Goal: Use online tool/utility: Utilize a website feature to perform a specific function

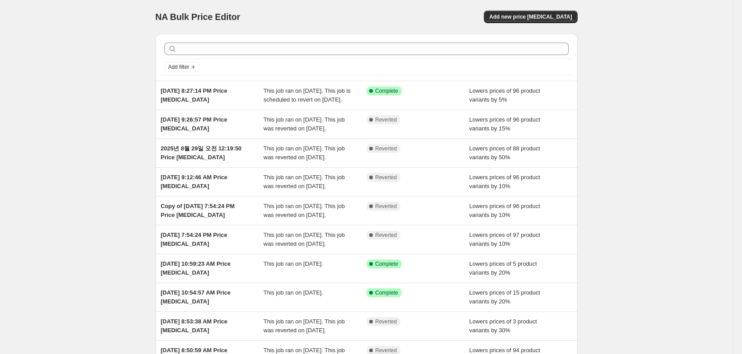
click at [51, 32] on div "NA Bulk Price Editor. This page is ready NA Bulk Price Editor Add new price cha…" at bounding box center [366, 228] width 732 height 457
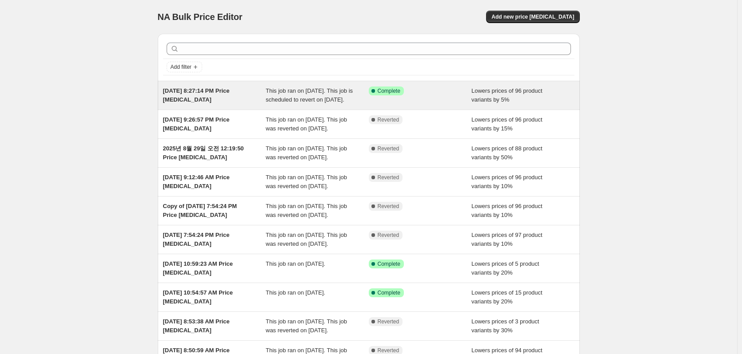
click at [412, 90] on div "Success Complete Complete" at bounding box center [414, 91] width 90 height 9
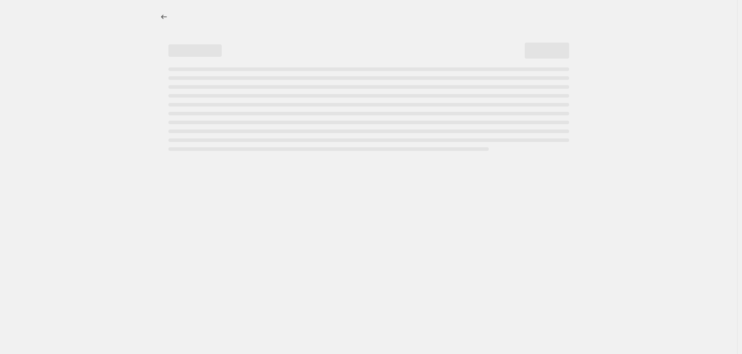
select select "percentage"
select select "collection"
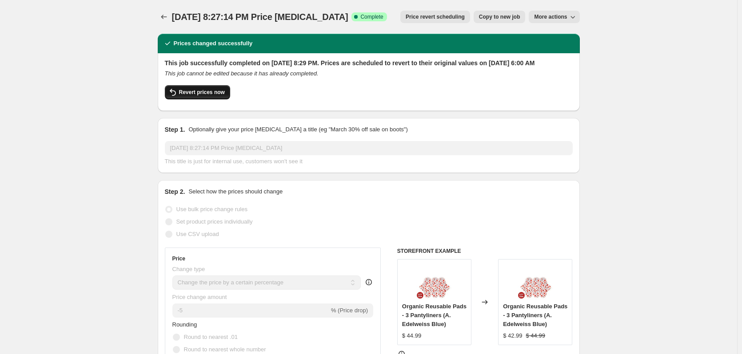
click at [219, 96] on span "Revert prices now" at bounding box center [202, 92] width 46 height 7
checkbox input "false"
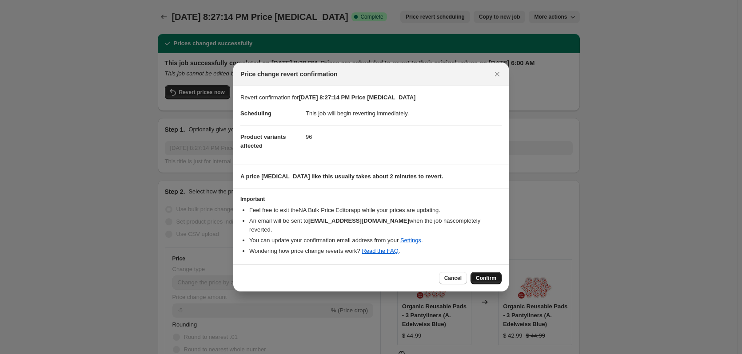
click at [492, 275] on span "Confirm" at bounding box center [486, 278] width 20 height 7
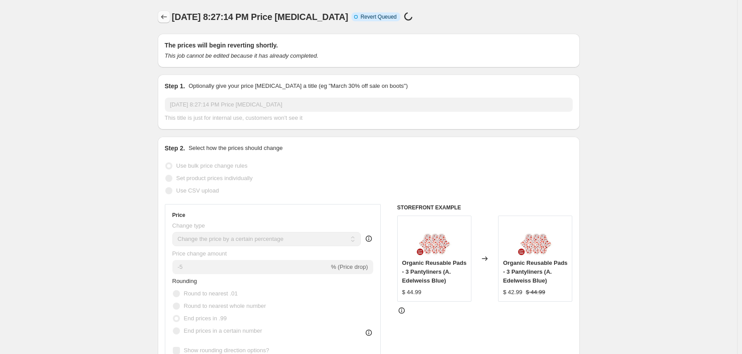
click at [165, 16] on icon "Price change jobs" at bounding box center [163, 16] width 9 height 9
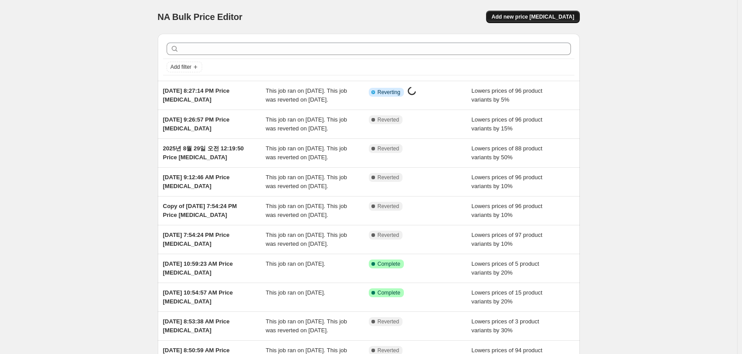
click at [530, 17] on span "Add new price [MEDICAL_DATA]" at bounding box center [532, 16] width 83 height 7
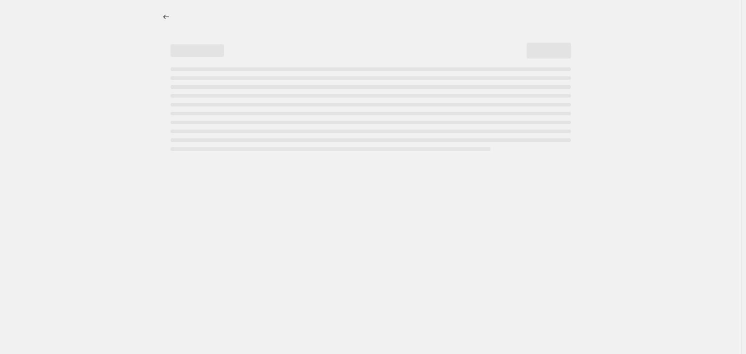
select select "percentage"
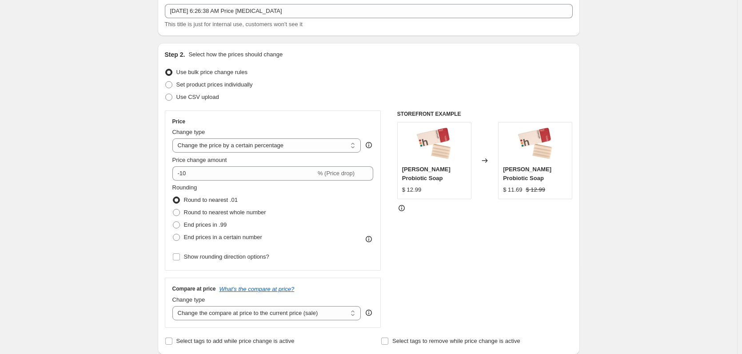
scroll to position [133, 0]
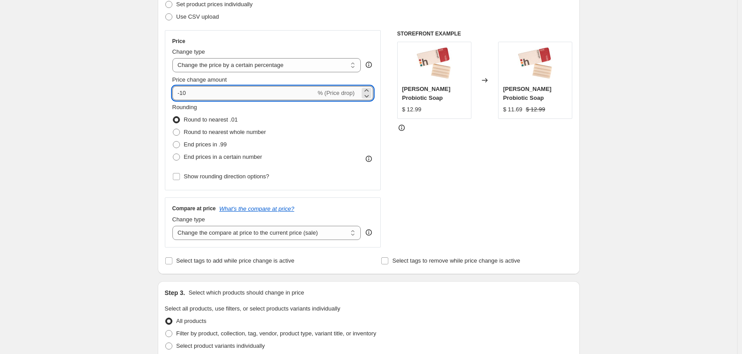
click at [199, 98] on input "-10" at bounding box center [243, 93] width 143 height 14
type input "-1"
type input "-20"
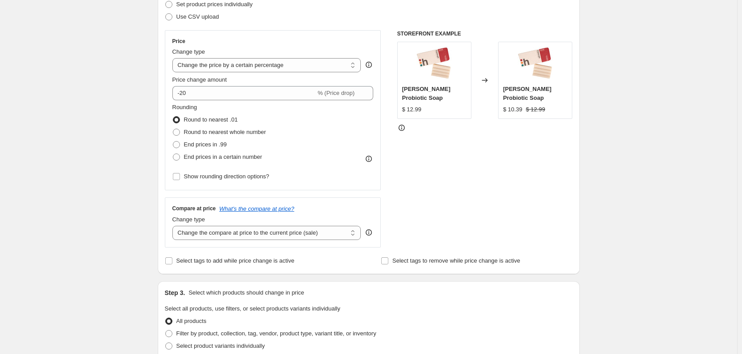
click at [125, 146] on div "Create new price [MEDICAL_DATA]. This page is ready Create new price [MEDICAL_D…" at bounding box center [368, 315] width 737 height 896
click at [218, 142] on span "End prices in .99" at bounding box center [205, 144] width 43 height 7
click at [173, 142] on input "End prices in .99" at bounding box center [173, 141] width 0 height 0
radio input "true"
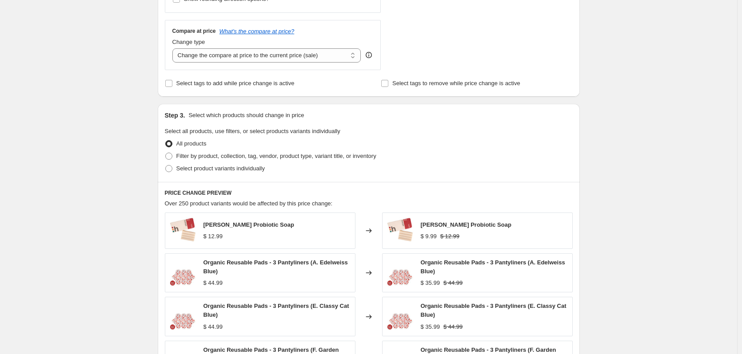
click at [112, 139] on div "Create new price [MEDICAL_DATA]. This page is ready Create new price [MEDICAL_D…" at bounding box center [368, 137] width 737 height 896
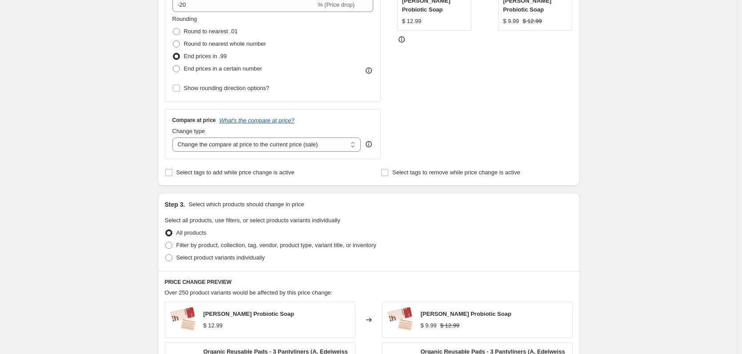
scroll to position [355, 0]
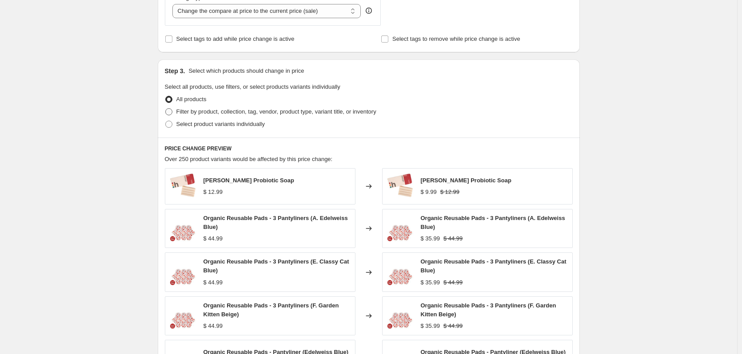
click at [216, 113] on span "Filter by product, collection, tag, vendor, product type, variant title, or inv…" at bounding box center [276, 111] width 200 height 7
click at [166, 109] on input "Filter by product, collection, tag, vendor, product type, variant title, or inv…" at bounding box center [165, 108] width 0 height 0
radio input "true"
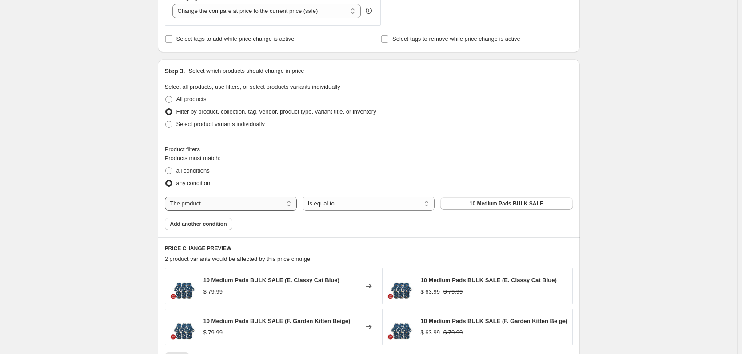
click at [270, 206] on select "The product The product's collection The product's tag The product's vendor The…" at bounding box center [231, 204] width 132 height 14
select select "collection"
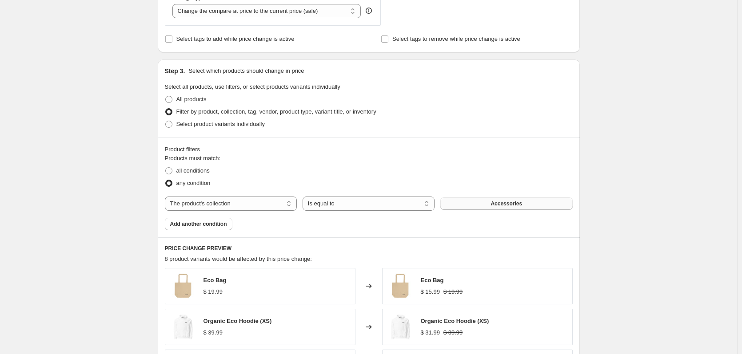
click at [494, 202] on button "Accessories" at bounding box center [506, 204] width 132 height 12
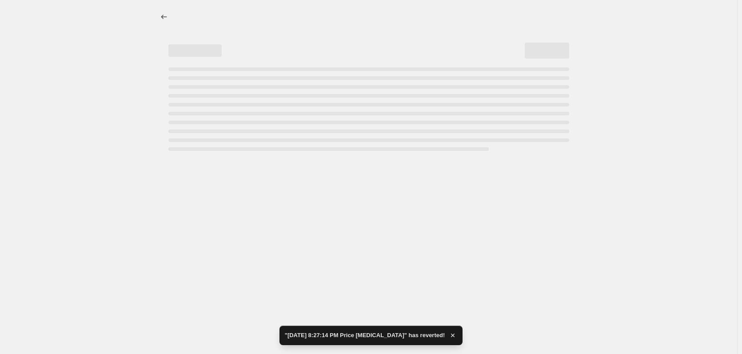
select select "percentage"
select select "collection"
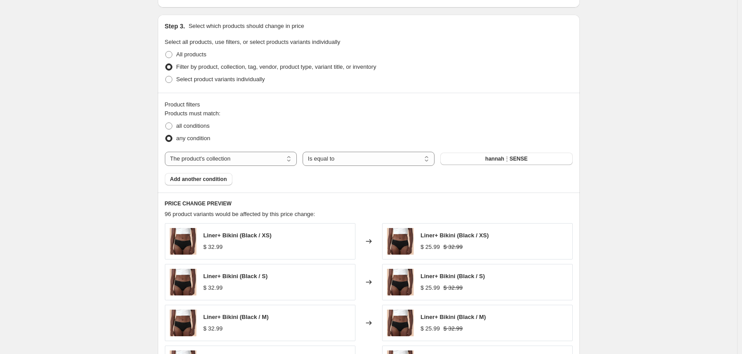
scroll to position [444, 0]
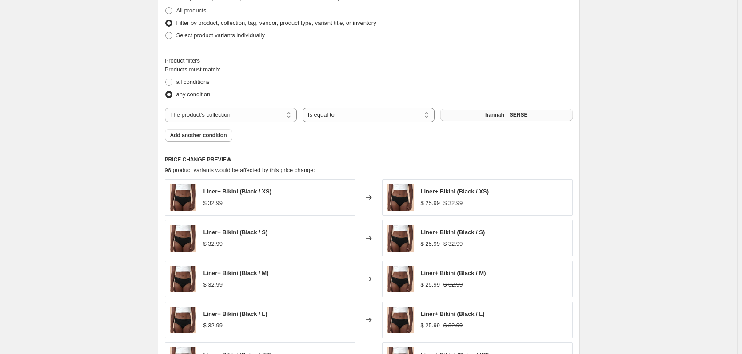
click at [492, 118] on span "hannah⋮SENSE" at bounding box center [506, 114] width 42 height 7
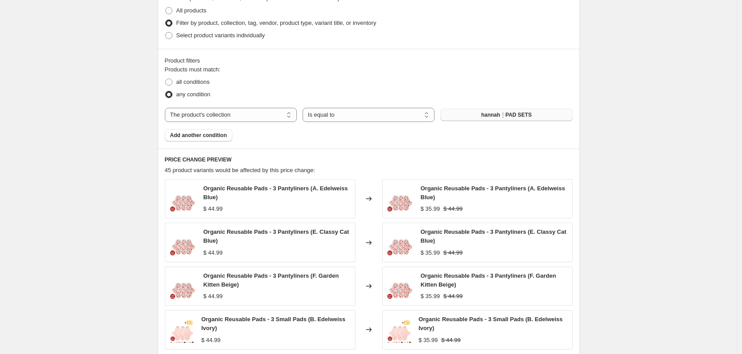
click at [115, 128] on div "Create new price [MEDICAL_DATA]. This page is ready Create new price [MEDICAL_D…" at bounding box center [368, 57] width 737 height 1002
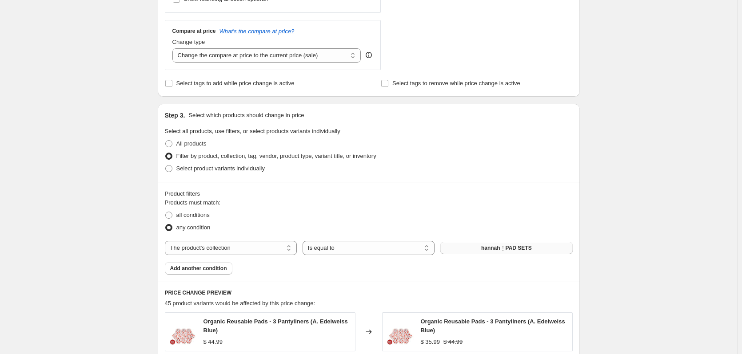
scroll to position [648, 0]
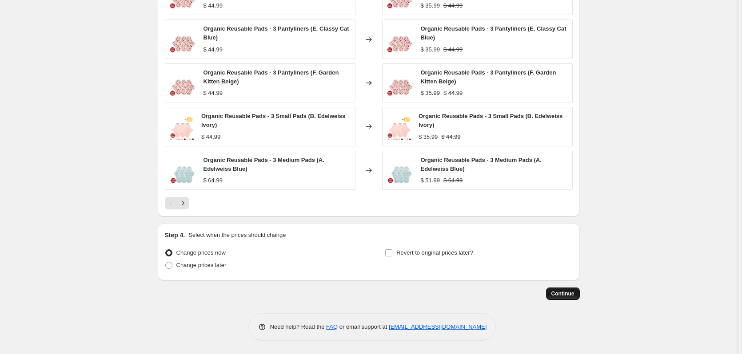
click at [574, 295] on span "Continue" at bounding box center [562, 293] width 23 height 7
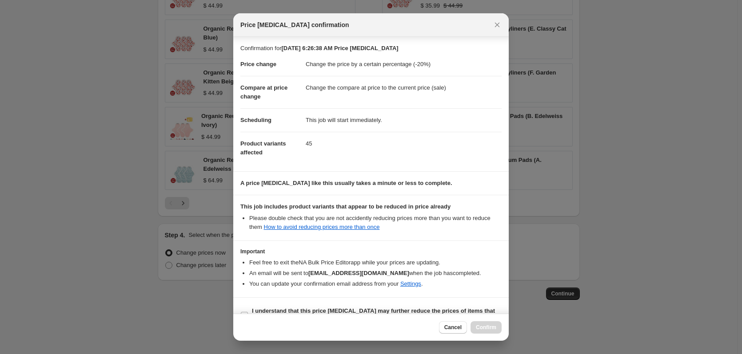
scroll to position [20, 0]
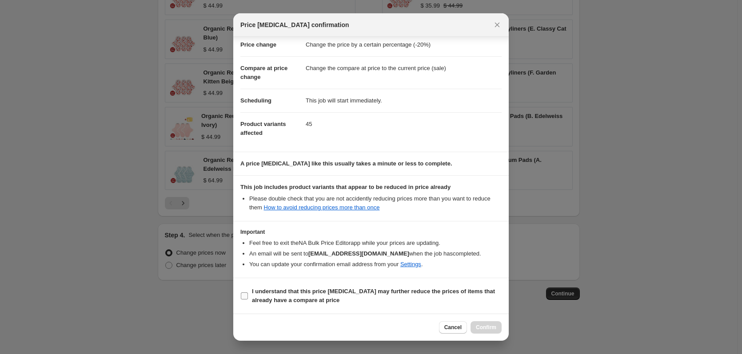
click at [345, 291] on b "I understand that this price [MEDICAL_DATA] may further reduce the prices of it…" at bounding box center [373, 296] width 243 height 16
click at [248, 293] on input "I understand that this price [MEDICAL_DATA] may further reduce the prices of it…" at bounding box center [244, 296] width 7 height 7
checkbox input "true"
click at [484, 329] on span "Confirm" at bounding box center [486, 327] width 20 height 7
